Goal: Task Accomplishment & Management: Manage account settings

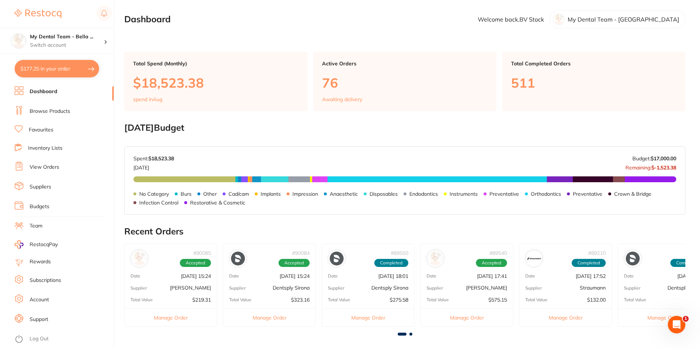
click at [48, 186] on link "Suppliers" at bounding box center [41, 186] width 22 height 7
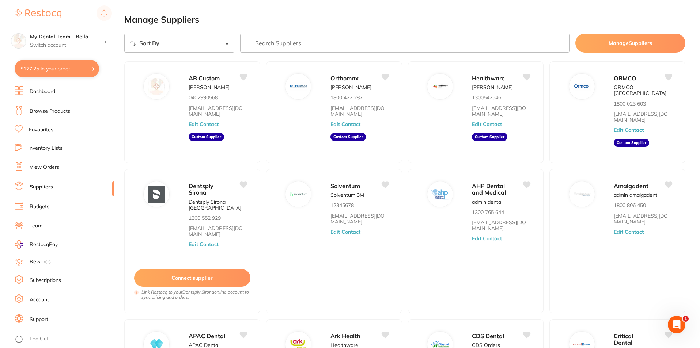
click at [53, 168] on link "View Orders" at bounding box center [45, 167] width 30 height 7
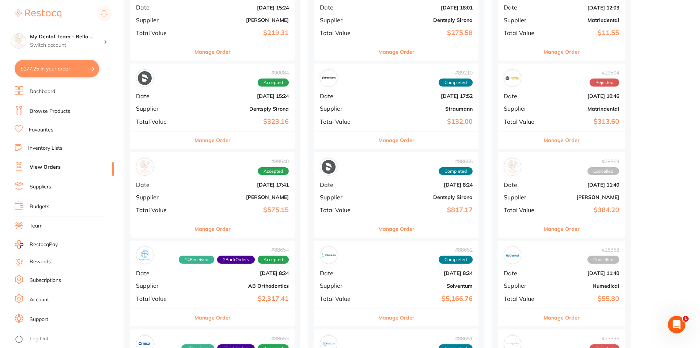
scroll to position [183, 0]
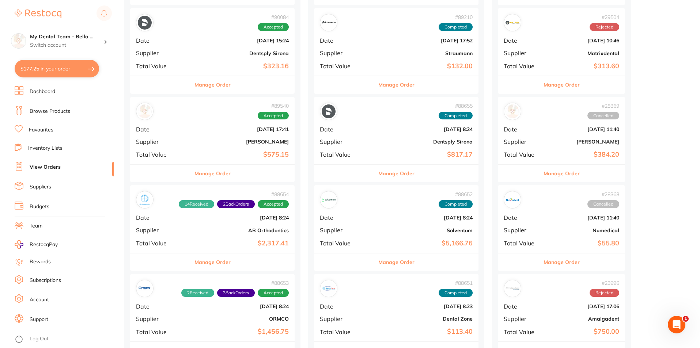
click at [201, 266] on button "Manage Order" at bounding box center [212, 263] width 36 height 18
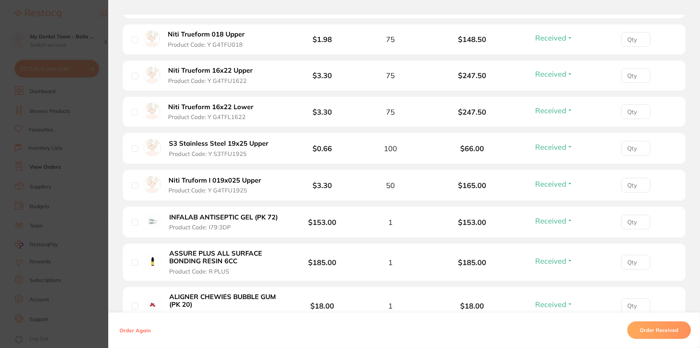
scroll to position [621, 0]
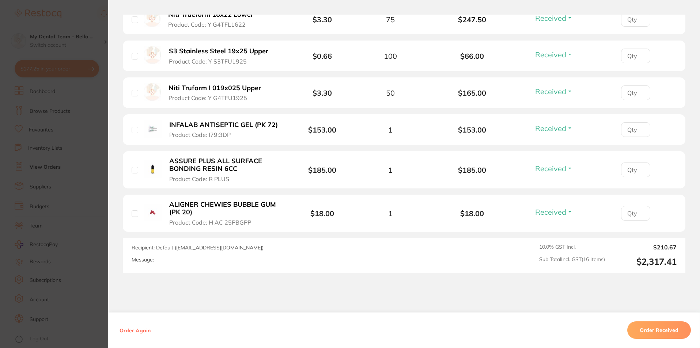
click at [94, 184] on section "Order ID: Restocq- 88654 Order Information 14 Received 2 Back Orders Accepted O…" at bounding box center [350, 174] width 700 height 348
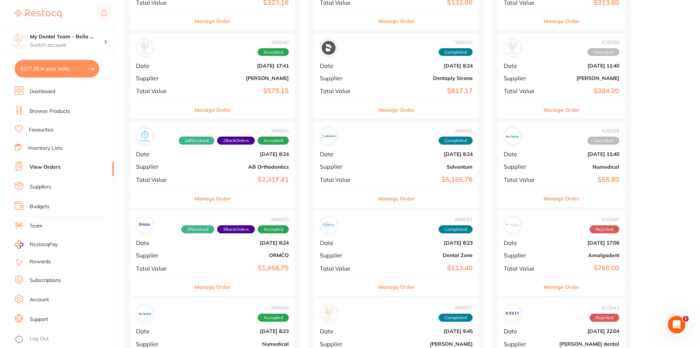
scroll to position [256, 0]
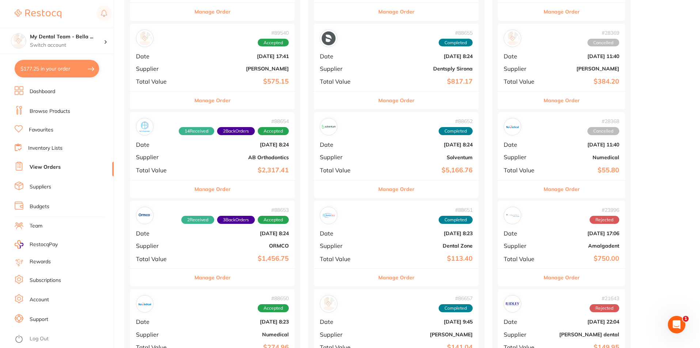
click at [214, 279] on button "Manage Order" at bounding box center [212, 278] width 36 height 18
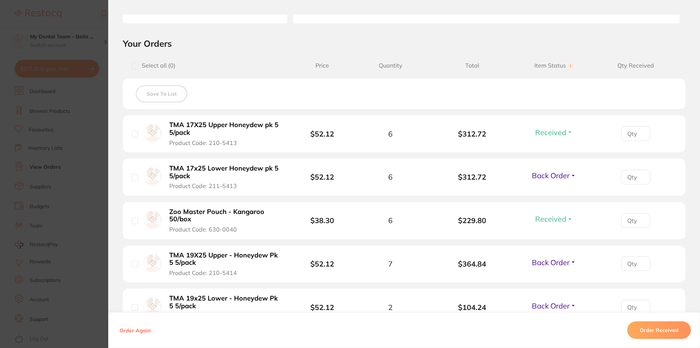
scroll to position [146, 0]
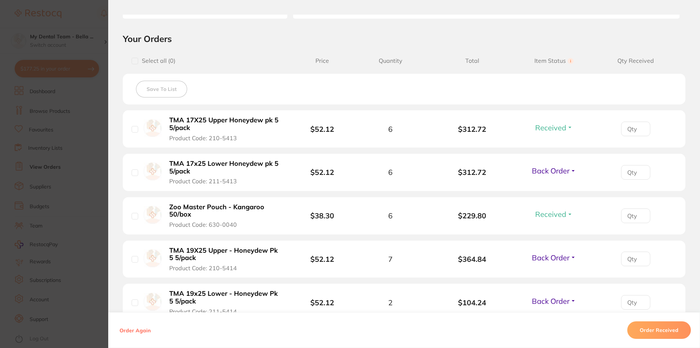
click at [204, 251] on b "TMA 19X25 Upper - Honeydew Pk 5 5/pack" at bounding box center [225, 254] width 113 height 15
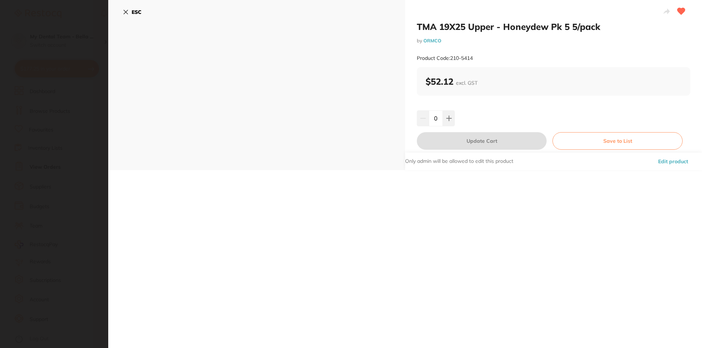
scroll to position [0, 0]
click at [68, 48] on section "TMA 19X25 Upper - Honeydew Pk 5 5/pack by ORMCO Product Code: 210-5414 ESC TMA …" at bounding box center [351, 174] width 702 height 348
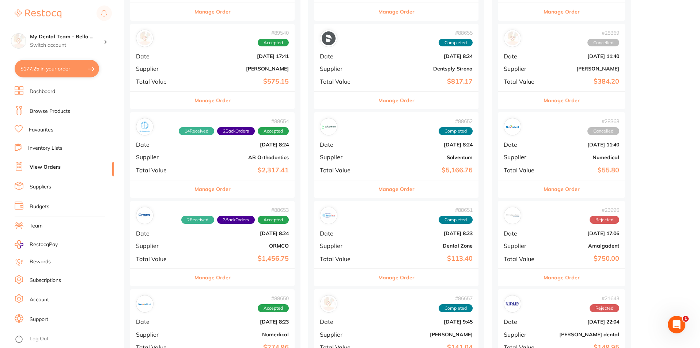
click at [136, 9] on div "Manage Order" at bounding box center [212, 12] width 164 height 18
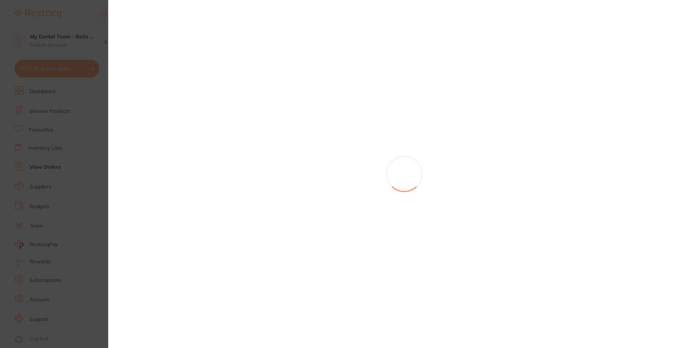
scroll to position [37, 0]
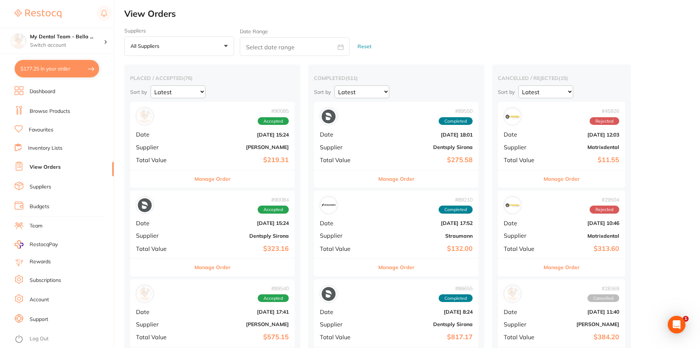
click at [41, 130] on link "Favourites" at bounding box center [41, 129] width 24 height 7
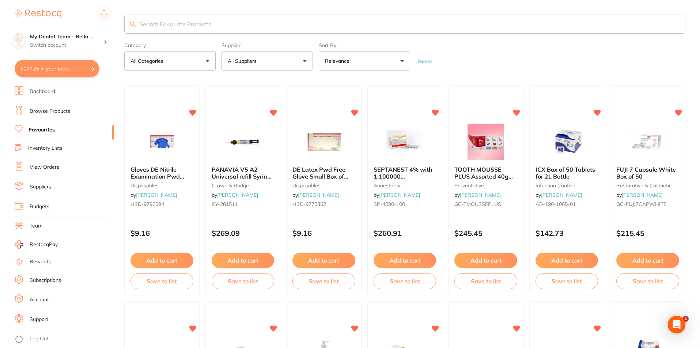
click at [49, 111] on link "Browse Products" at bounding box center [50, 111] width 41 height 7
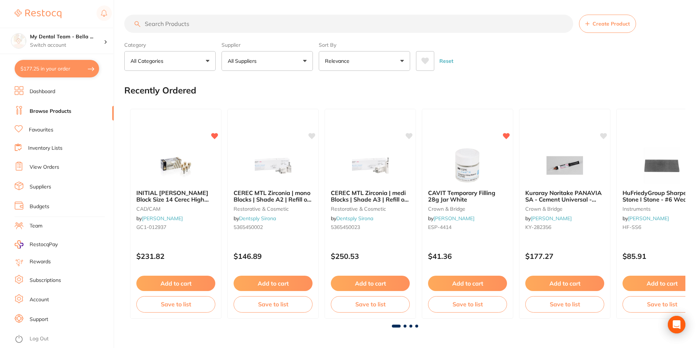
click at [260, 22] on input "search" at bounding box center [348, 24] width 449 height 18
type input "19x25 purple"
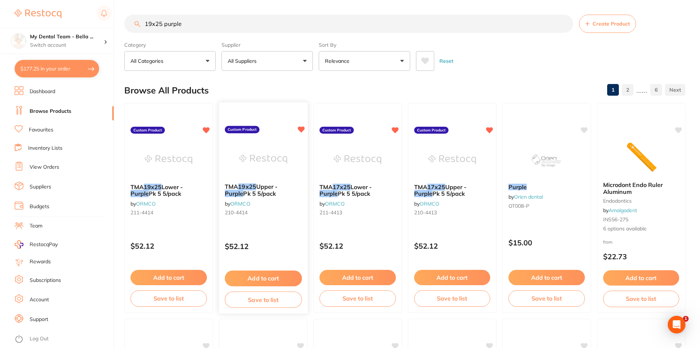
click at [272, 161] on img at bounding box center [263, 159] width 48 height 37
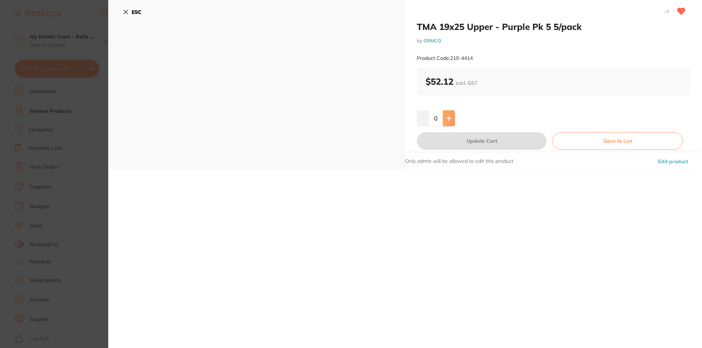
click at [448, 118] on icon at bounding box center [448, 118] width 5 height 5
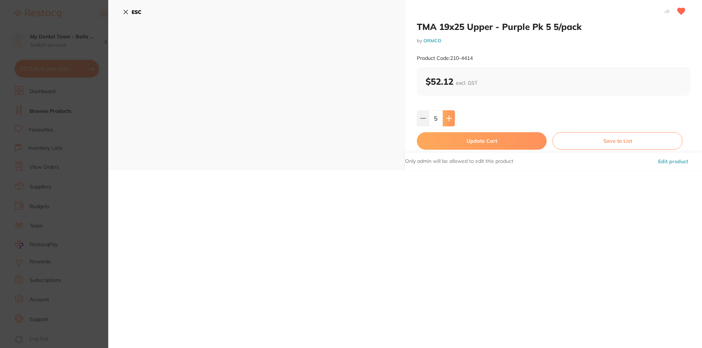
click at [448, 118] on icon at bounding box center [448, 118] width 5 height 5
type input "6"
click at [514, 144] on button "Update Cart" at bounding box center [482, 141] width 130 height 18
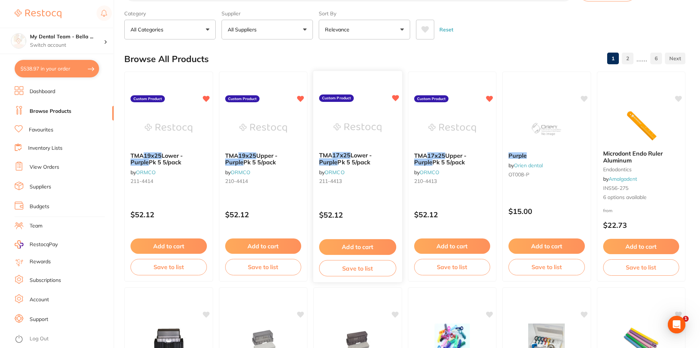
click at [370, 159] on b "TMA 17x25 Lower - Purple Pk 5 5/pack" at bounding box center [357, 159] width 77 height 14
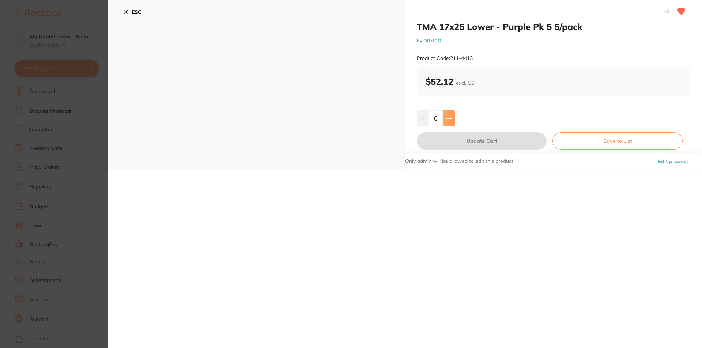
click at [451, 118] on button at bounding box center [449, 118] width 12 height 16
click at [451, 119] on button at bounding box center [449, 118] width 12 height 16
type input "3"
click at [480, 138] on button "Update Cart" at bounding box center [482, 141] width 130 height 18
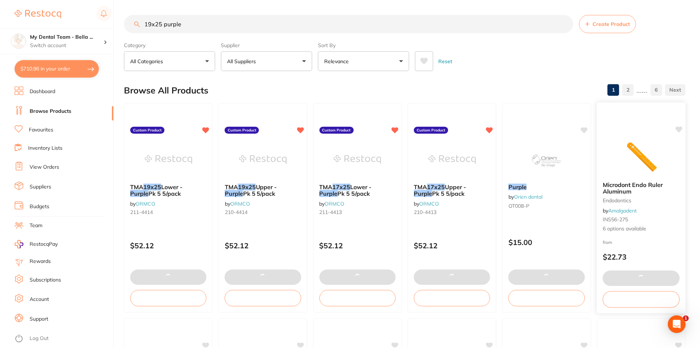
scroll to position [31, 0]
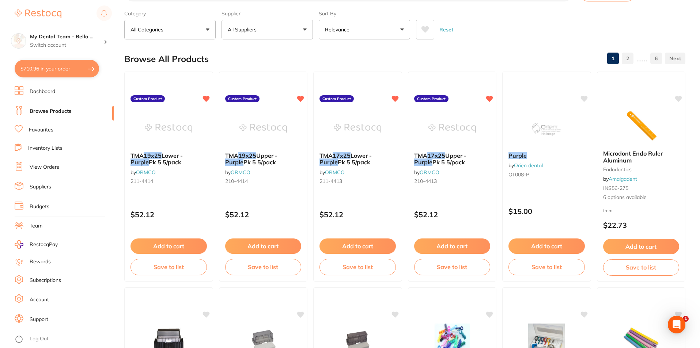
click at [85, 69] on button "$710.96 in your order" at bounding box center [57, 69] width 84 height 18
checkbox input "true"
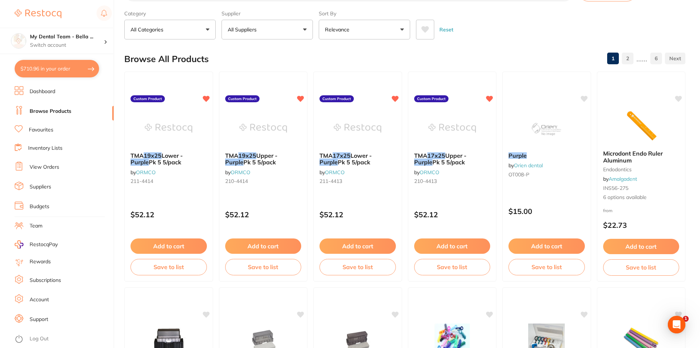
checkbox input "true"
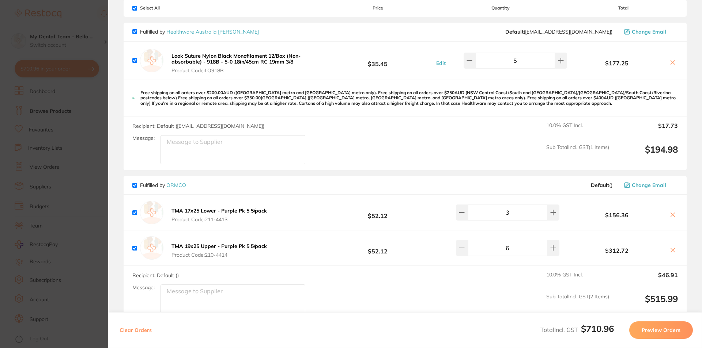
scroll to position [37, 0]
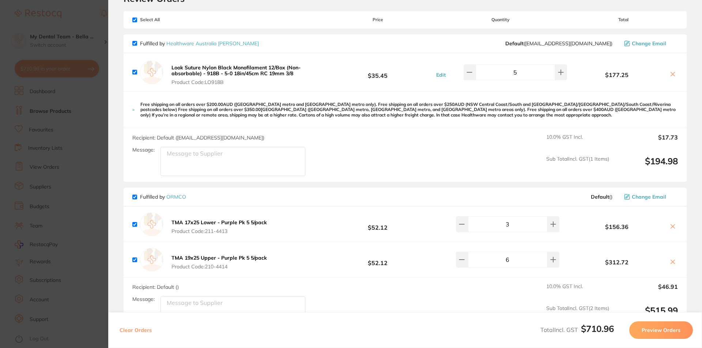
click at [96, 138] on section "Update RRP Set your pre negotiated price for this item. Item Agreed RRP (excl. …" at bounding box center [351, 174] width 702 height 348
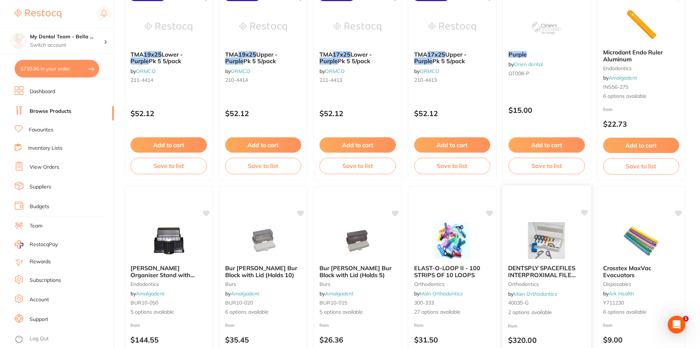
scroll to position [0, 0]
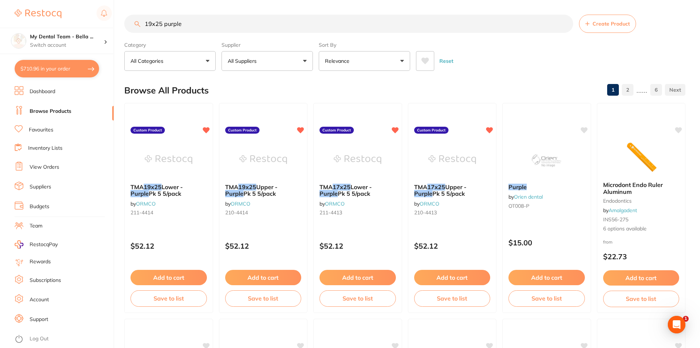
click at [562, 24] on input "19x25 purple" at bounding box center [348, 24] width 449 height 18
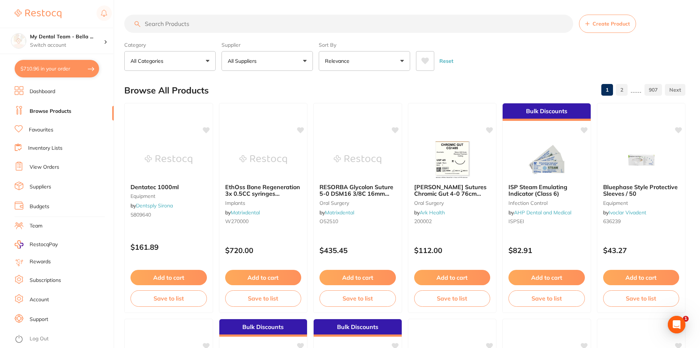
click at [52, 187] on li "Suppliers" at bounding box center [64, 187] width 99 height 11
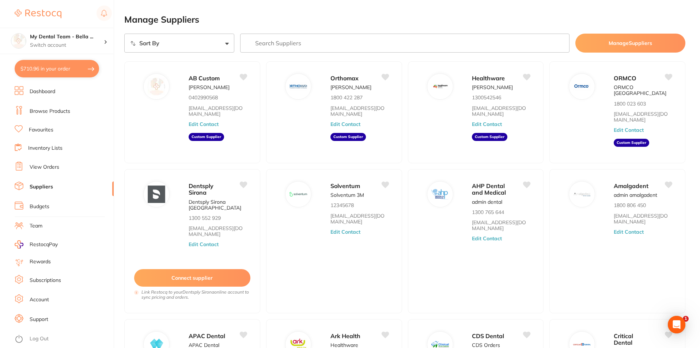
click at [40, 168] on link "View Orders" at bounding box center [45, 167] width 30 height 7
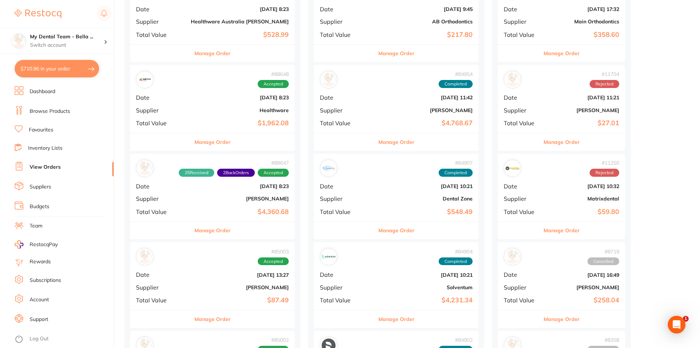
scroll to position [658, 0]
click at [199, 141] on button "Manage Order" at bounding box center [212, 142] width 36 height 18
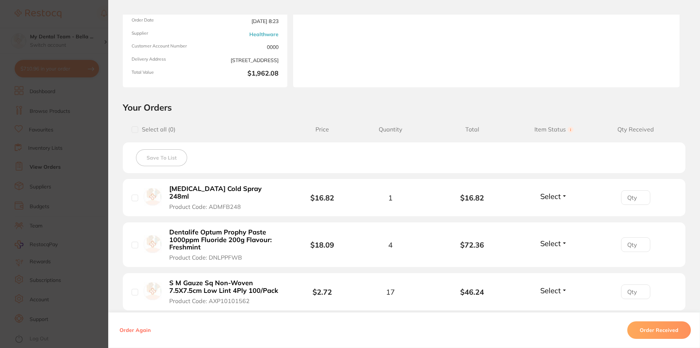
scroll to position [37, 0]
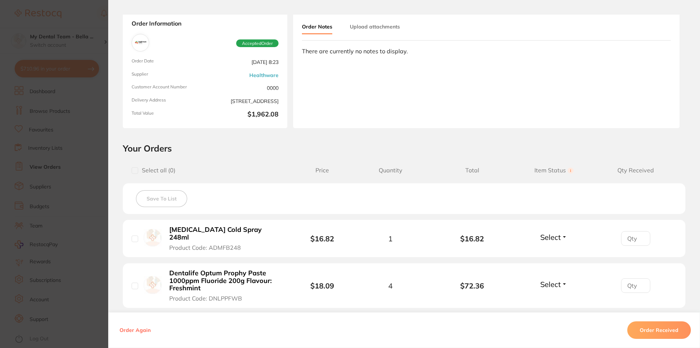
click at [92, 118] on section "Order ID: Restocq- 88648 Order Information Accepted Order Order Date [DATE] 8:2…" at bounding box center [350, 174] width 700 height 348
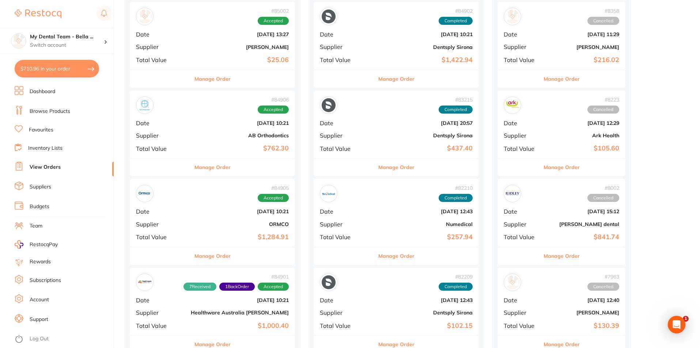
scroll to position [1133, 0]
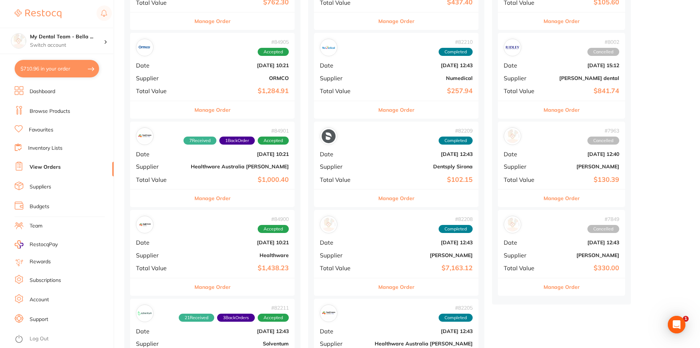
click at [219, 202] on div "Manage Order" at bounding box center [212, 198] width 164 height 18
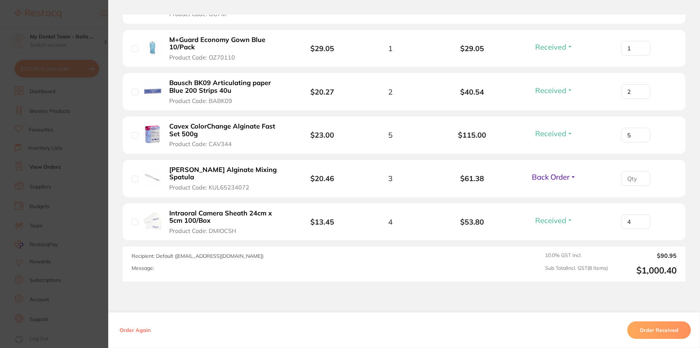
scroll to position [393, 0]
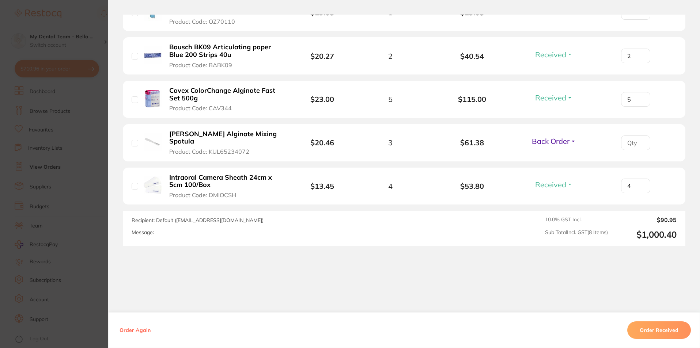
click at [67, 190] on section "Order ID: Restocq- 84901 Order Information 7 Received 1 Back Order Accepted Ord…" at bounding box center [350, 174] width 700 height 348
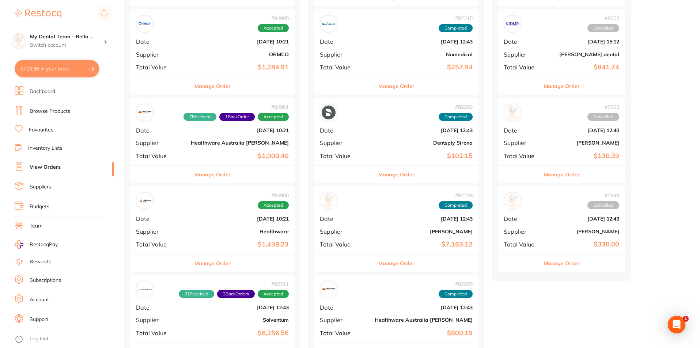
scroll to position [1170, 0]
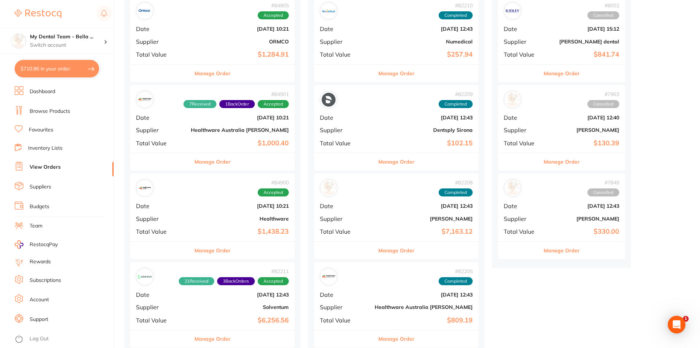
click at [215, 248] on button "Manage Order" at bounding box center [212, 251] width 36 height 18
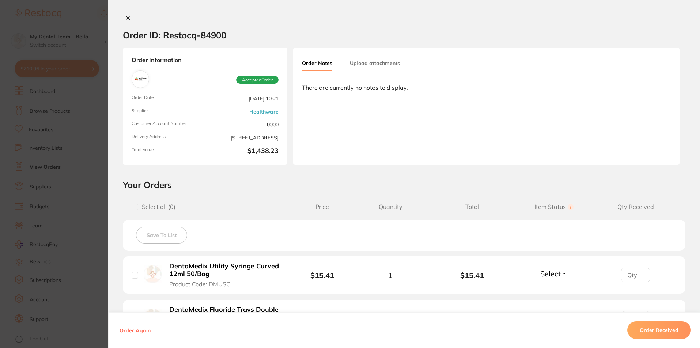
click at [96, 195] on section "Order ID: Restocq- 84900 Order Information Accepted Order Order Date Jul 1 2025…" at bounding box center [350, 174] width 700 height 348
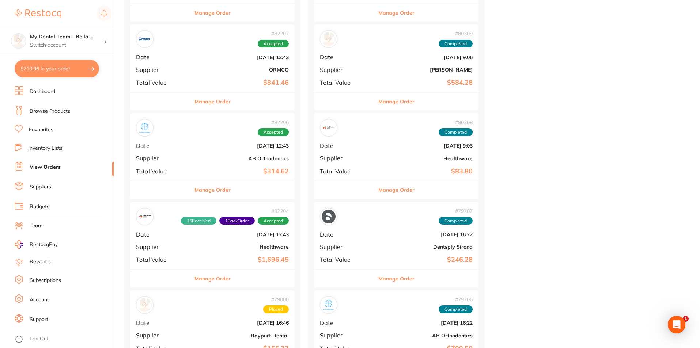
scroll to position [1499, 0]
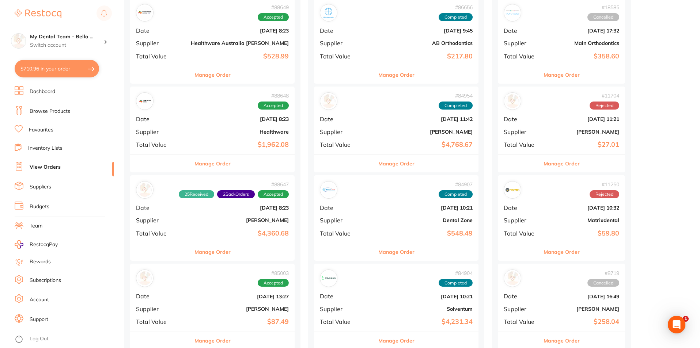
scroll to position [621, 0]
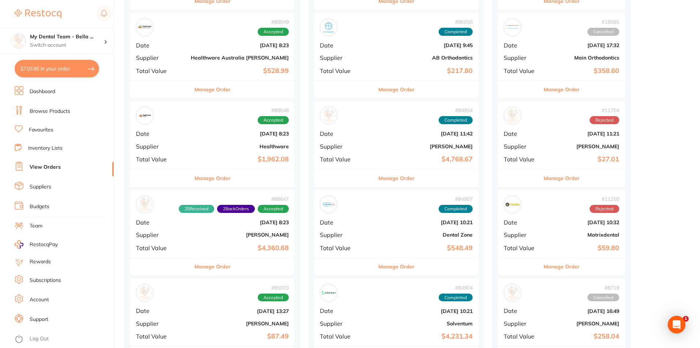
click at [194, 179] on button "Manage Order" at bounding box center [212, 179] width 36 height 18
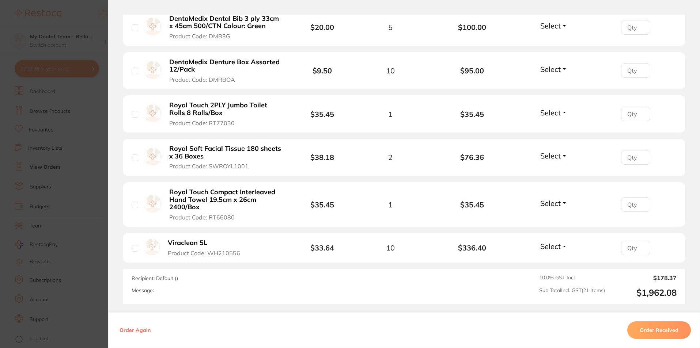
scroll to position [914, 0]
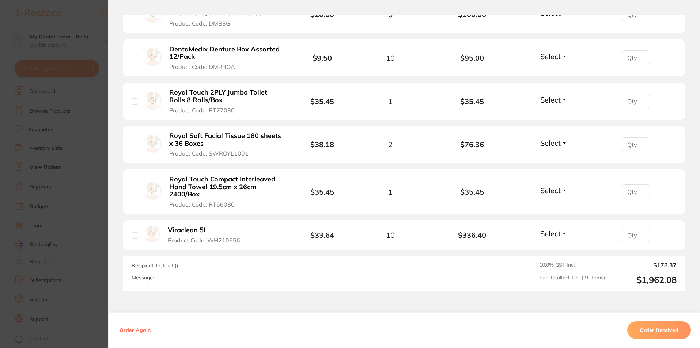
click at [91, 201] on section "Order ID: Restocq- 88648 Order Information Accepted Order Order Date [DATE] 8:2…" at bounding box center [350, 174] width 700 height 348
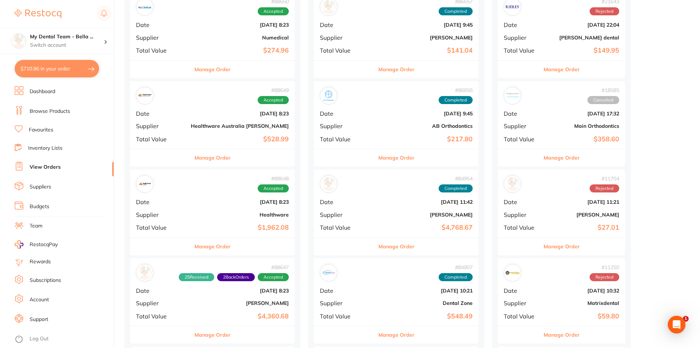
scroll to position [548, 0]
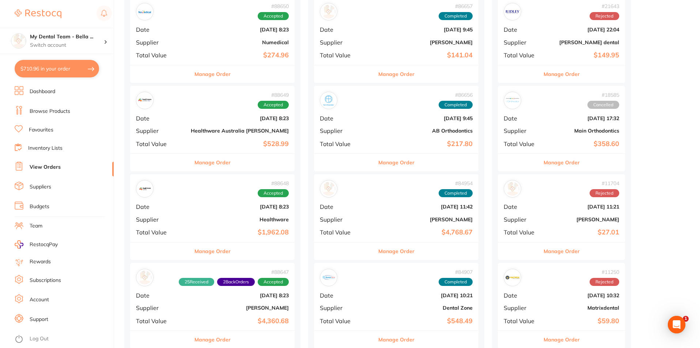
click at [196, 165] on button "Manage Order" at bounding box center [212, 163] width 36 height 18
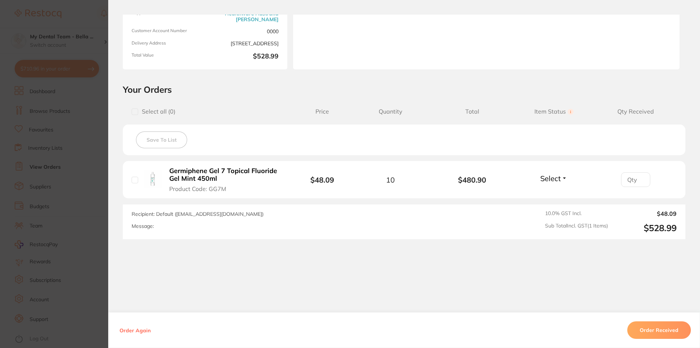
click at [86, 187] on section "Order ID: Restocq- 88649 Order Information Accepted Order Order Date [DATE] 8:2…" at bounding box center [350, 174] width 700 height 348
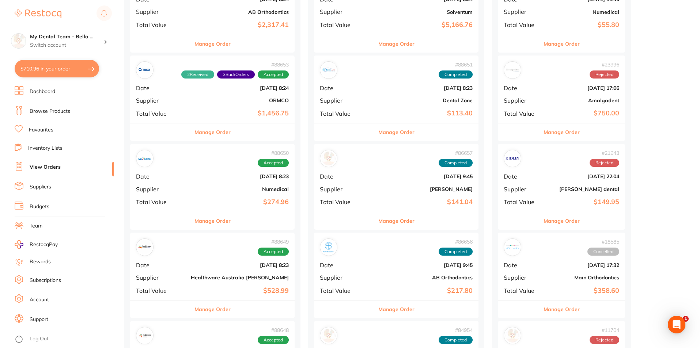
scroll to position [402, 0]
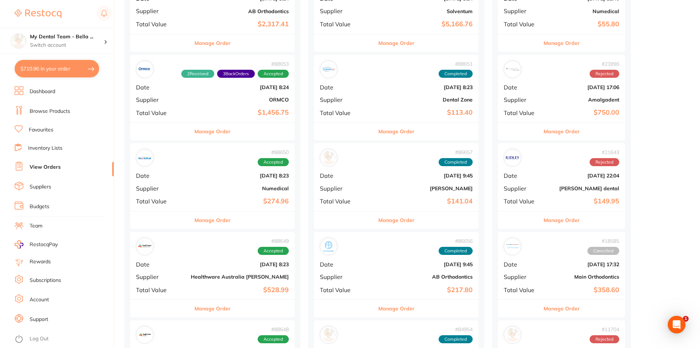
click at [212, 225] on button "Manage Order" at bounding box center [212, 221] width 36 height 18
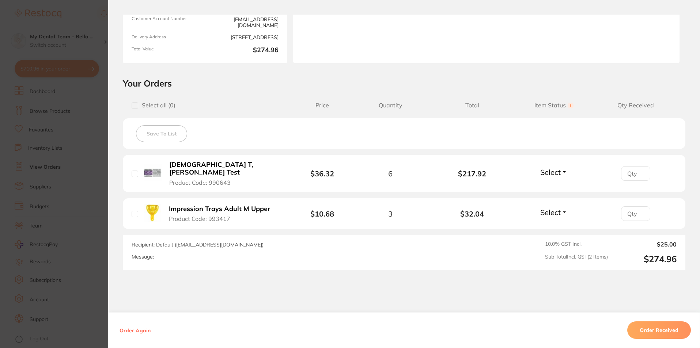
scroll to position [110, 0]
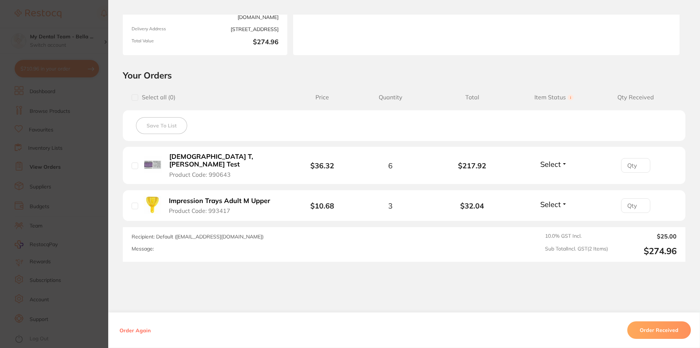
click at [90, 152] on section "Order ID: Restocq- 88650 Order Information Accepted Order Order Date [DATE] 8:2…" at bounding box center [350, 174] width 700 height 348
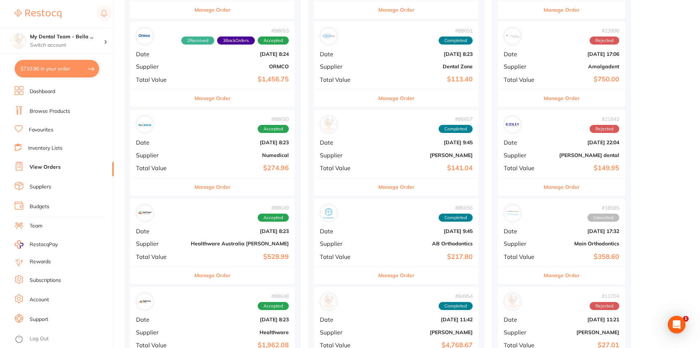
scroll to position [439, 0]
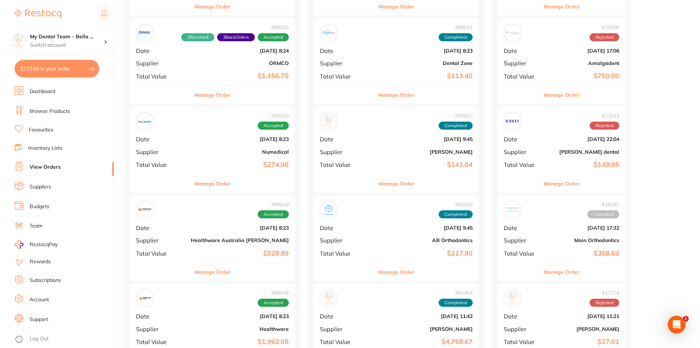
click at [211, 187] on button "Manage Order" at bounding box center [212, 184] width 36 height 18
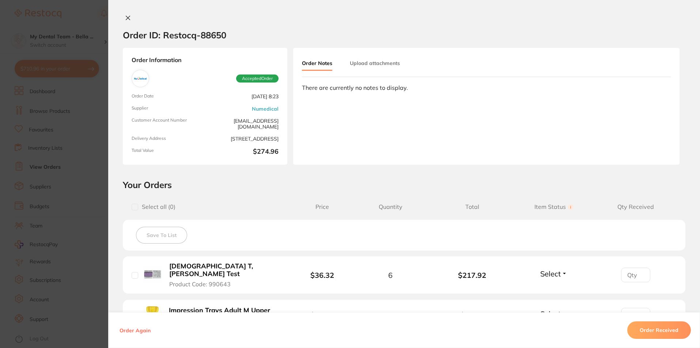
click at [92, 196] on section "Order ID: Restocq- 88650 Order Information Accepted Order Order Date [DATE] 8:2…" at bounding box center [350, 174] width 700 height 348
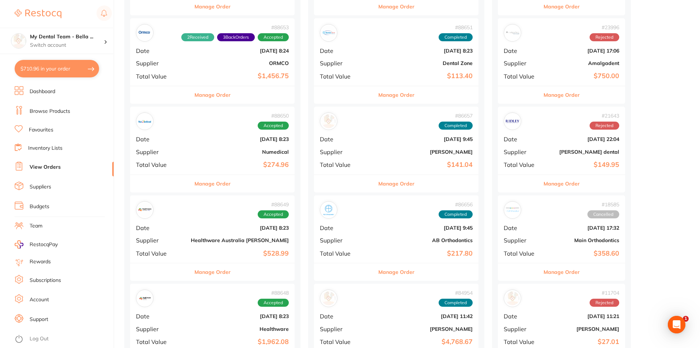
click at [207, 274] on button "Manage Order" at bounding box center [212, 273] width 36 height 18
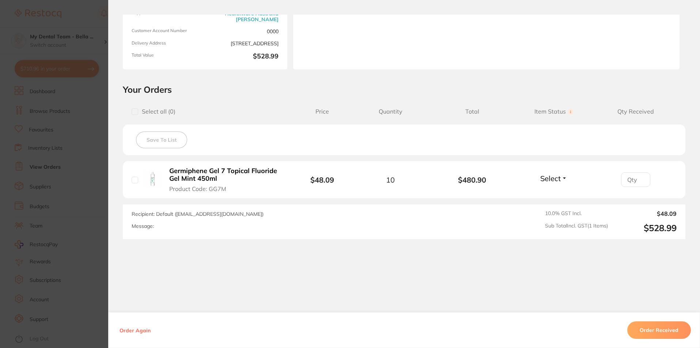
click at [96, 210] on section "Order ID: Restocq- 88649 Order Information Accepted Order Order Date [DATE] 8:2…" at bounding box center [350, 174] width 700 height 348
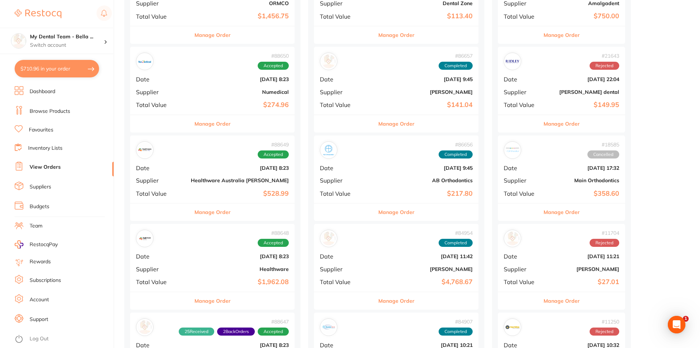
scroll to position [512, 0]
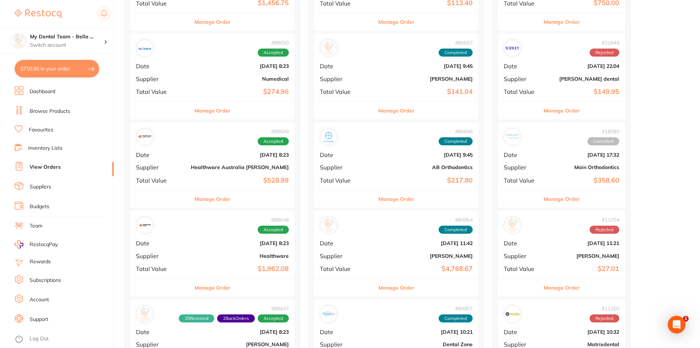
click at [205, 287] on button "Manage Order" at bounding box center [212, 288] width 36 height 18
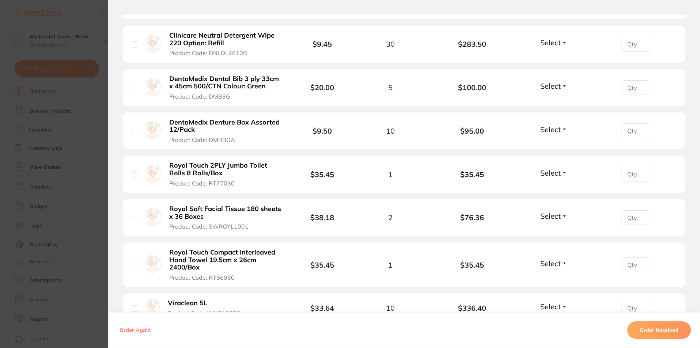
scroll to position [877, 0]
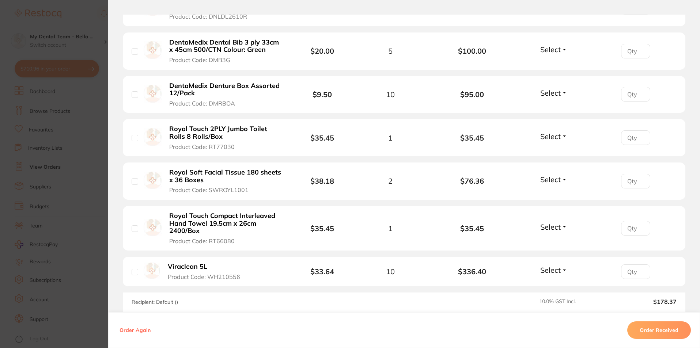
click at [86, 235] on section "Order ID: Restocq- 88648 Order Information Accepted Order Order Date [DATE] 8:2…" at bounding box center [350, 174] width 700 height 348
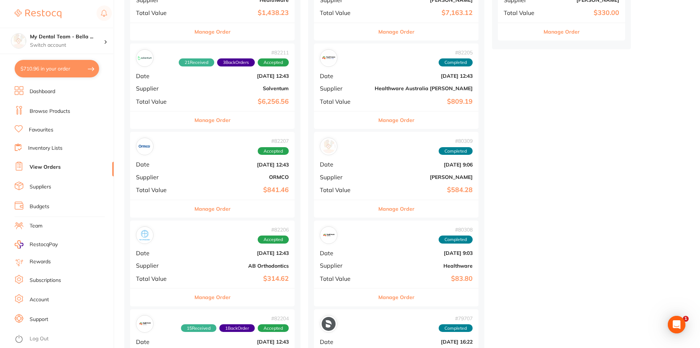
scroll to position [1389, 0]
click at [378, 124] on button "Manage Order" at bounding box center [396, 120] width 36 height 18
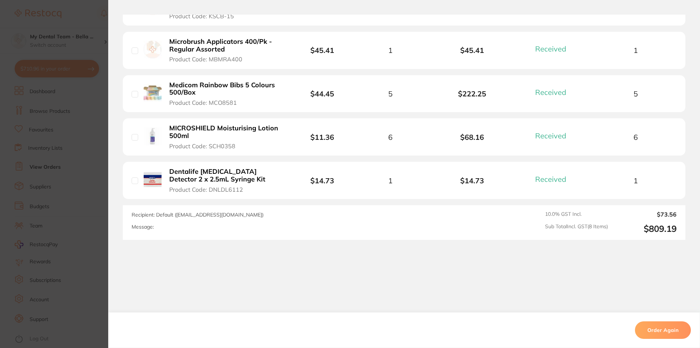
scroll to position [407, 0]
click at [89, 128] on section "Order ID: Restocq- 82205 Order Information 8 Received Completed Order Order Dat…" at bounding box center [350, 174] width 700 height 348
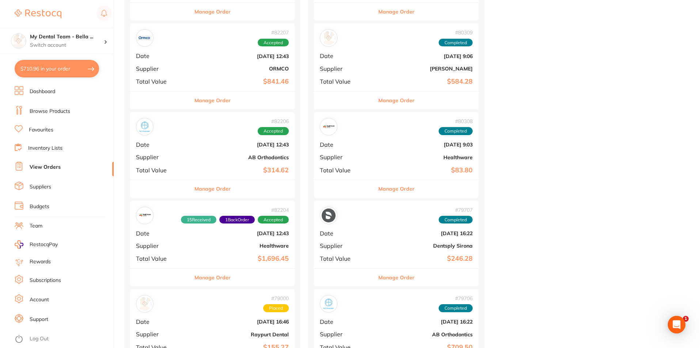
scroll to position [1499, 0]
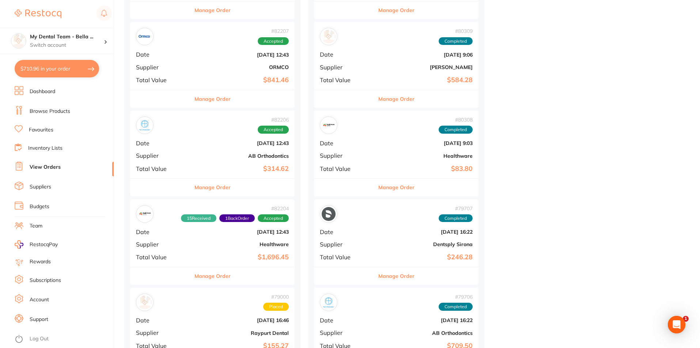
click at [378, 191] on button "Manage Order" at bounding box center [396, 188] width 36 height 18
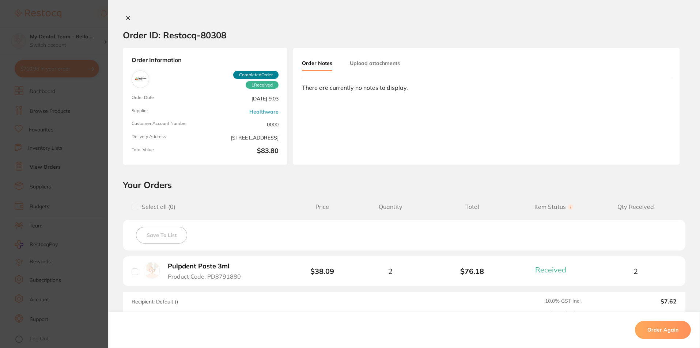
click at [20, 181] on section "Order ID: Restocq- 80308 Order Information 1 Received Completed Order Order Dat…" at bounding box center [350, 174] width 700 height 348
